Goal: Find specific page/section: Find specific page/section

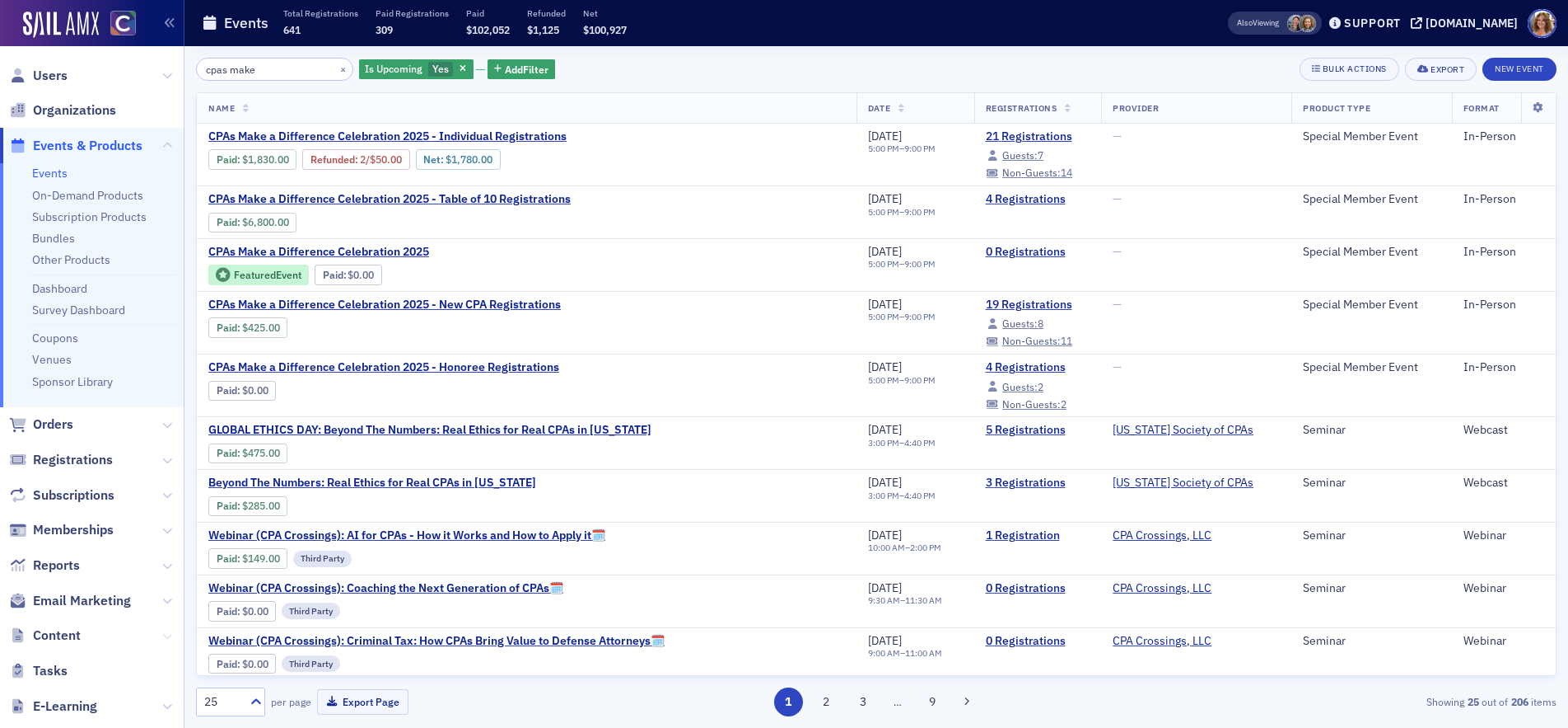
drag, startPoint x: 164, startPoint y: 635, endPoint x: 157, endPoint y: 626, distance: 11.4
click at [163, 632] on icon at bounding box center [168, 636] width 10 height 10
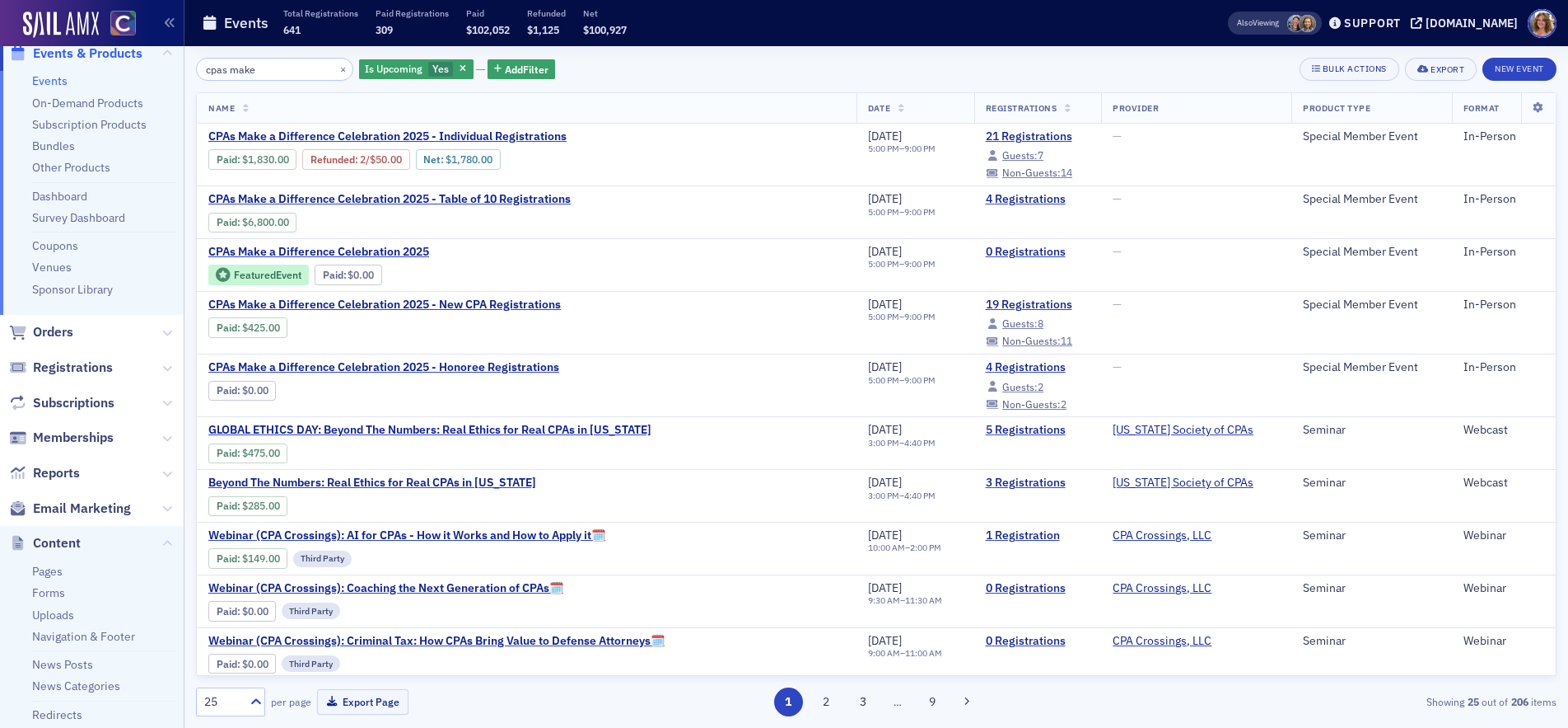
scroll to position [118, 0]
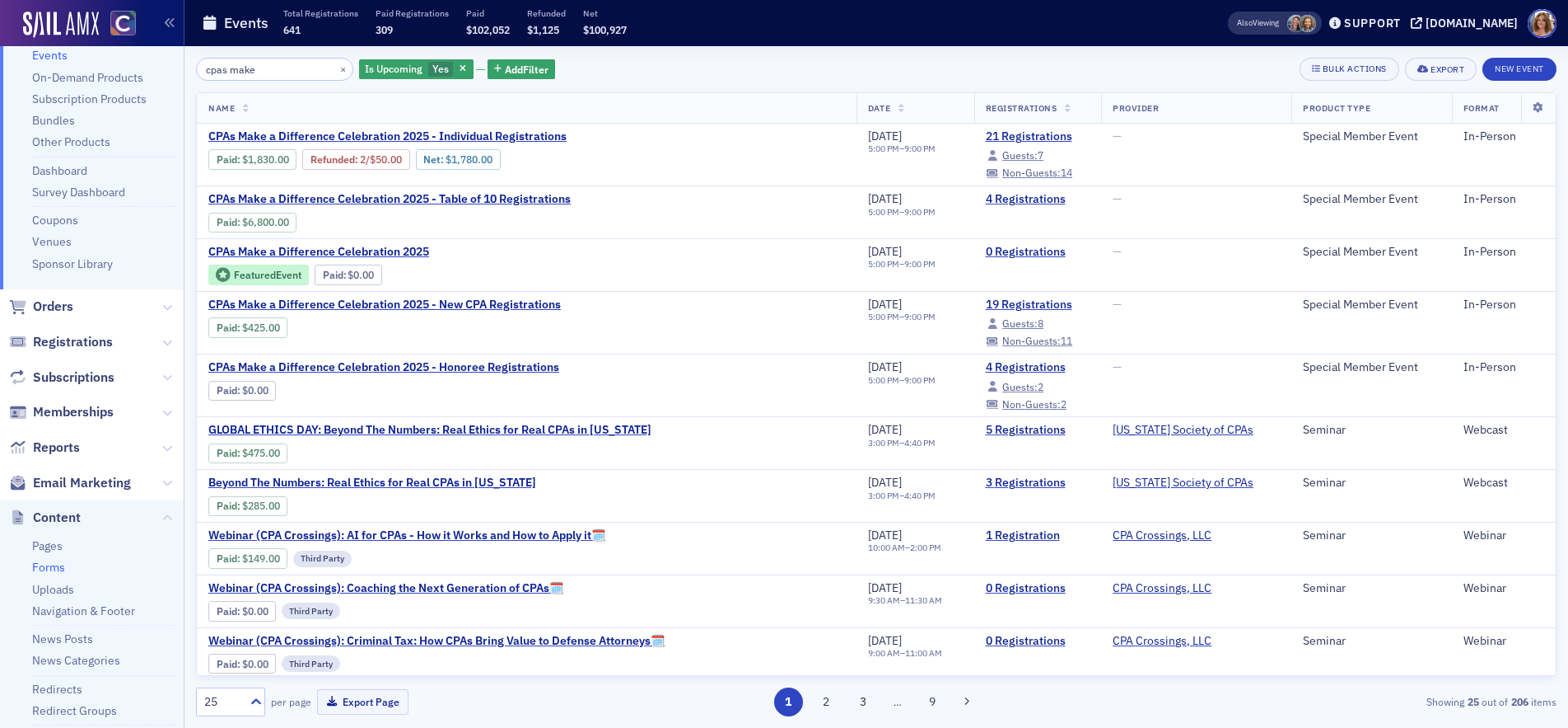
click at [57, 568] on link "Forms" at bounding box center [49, 566] width 33 height 14
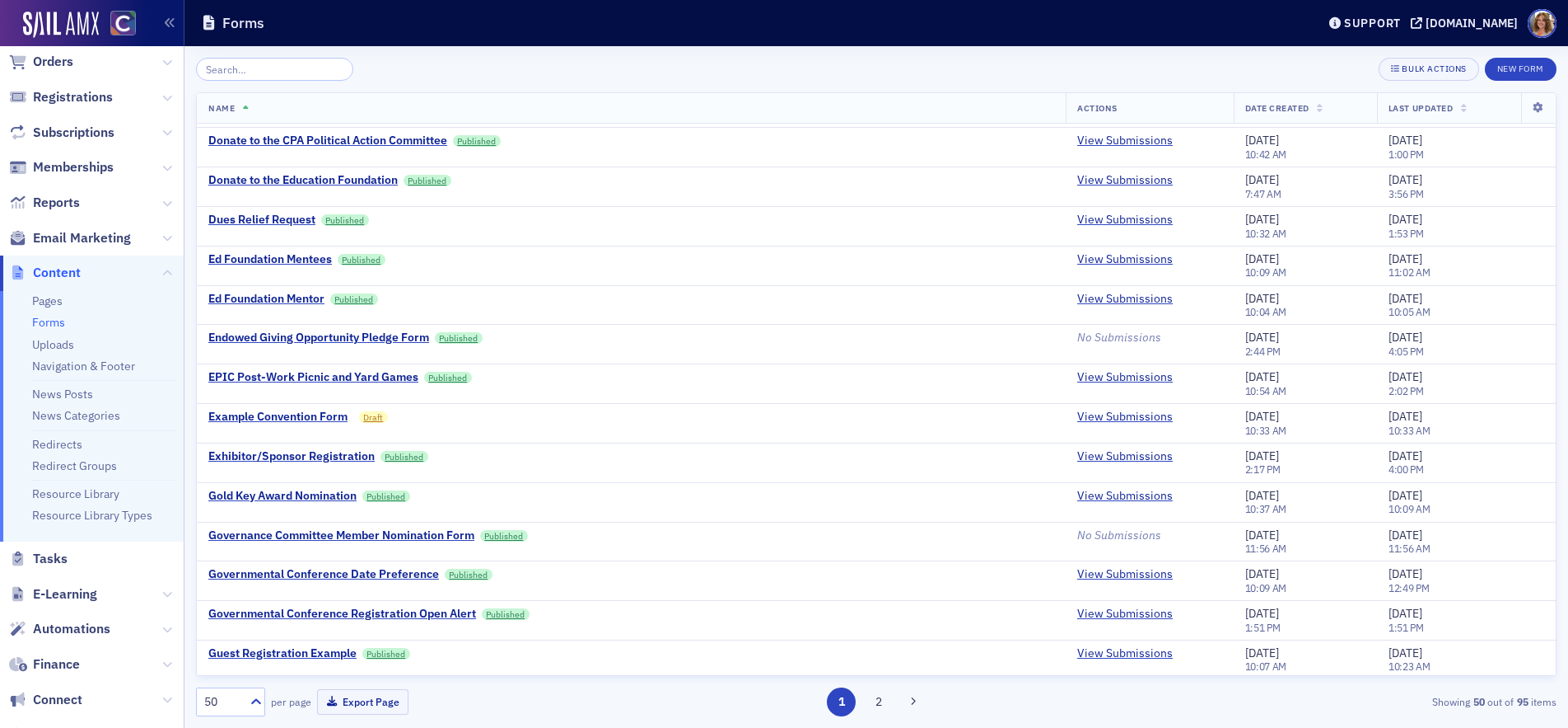
scroll to position [1418, 0]
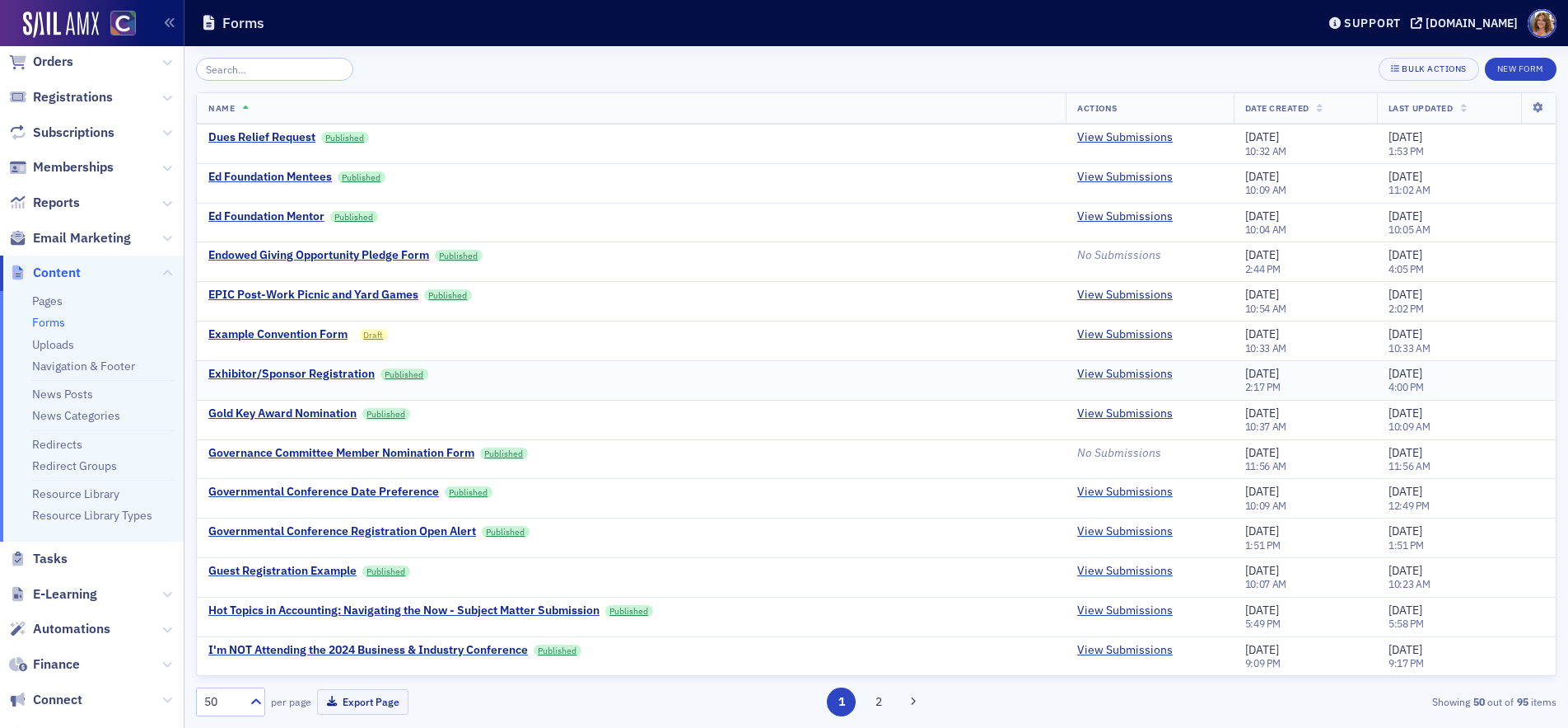
click at [1123, 374] on link "View Submissions" at bounding box center [1126, 374] width 96 height 14
